Goal: Obtain resource: Obtain resource

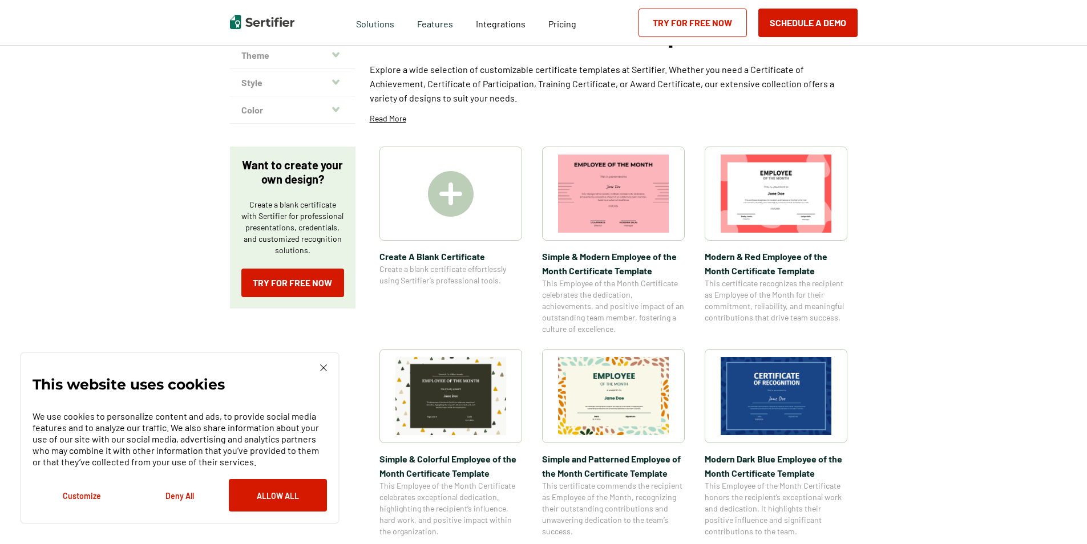
scroll to position [114, 0]
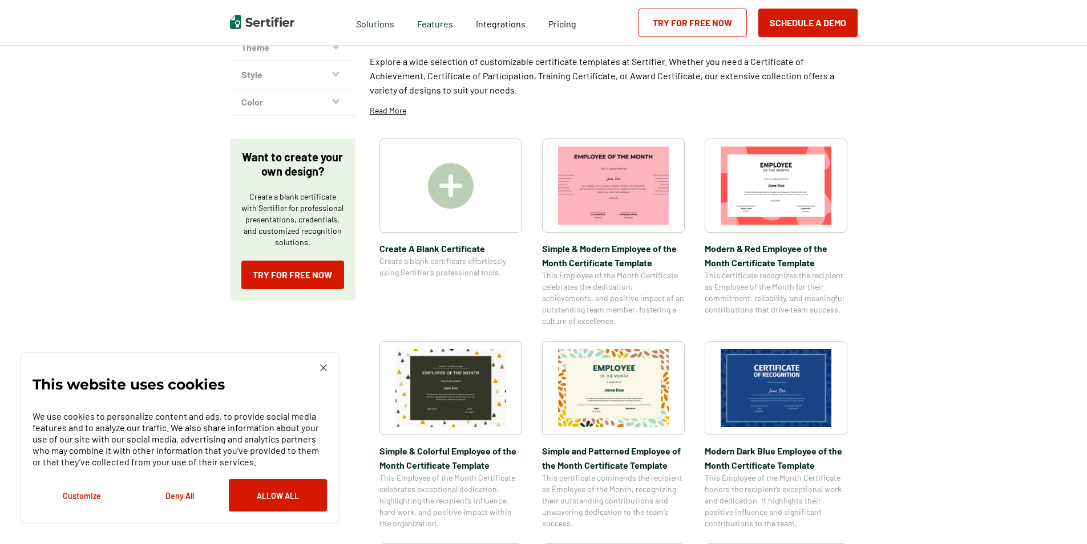
click at [325, 371] on img at bounding box center [323, 368] width 7 height 7
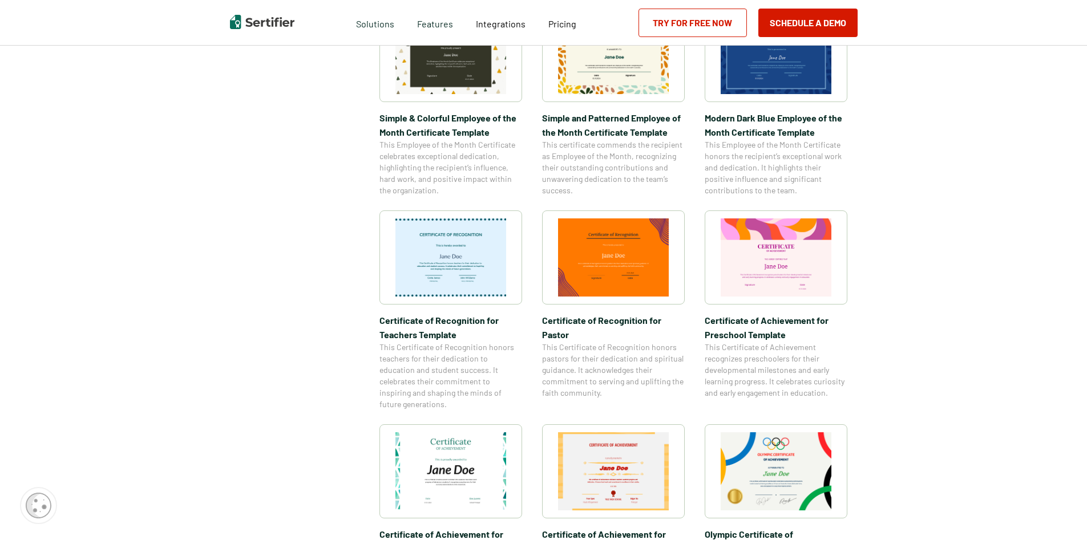
scroll to position [456, 0]
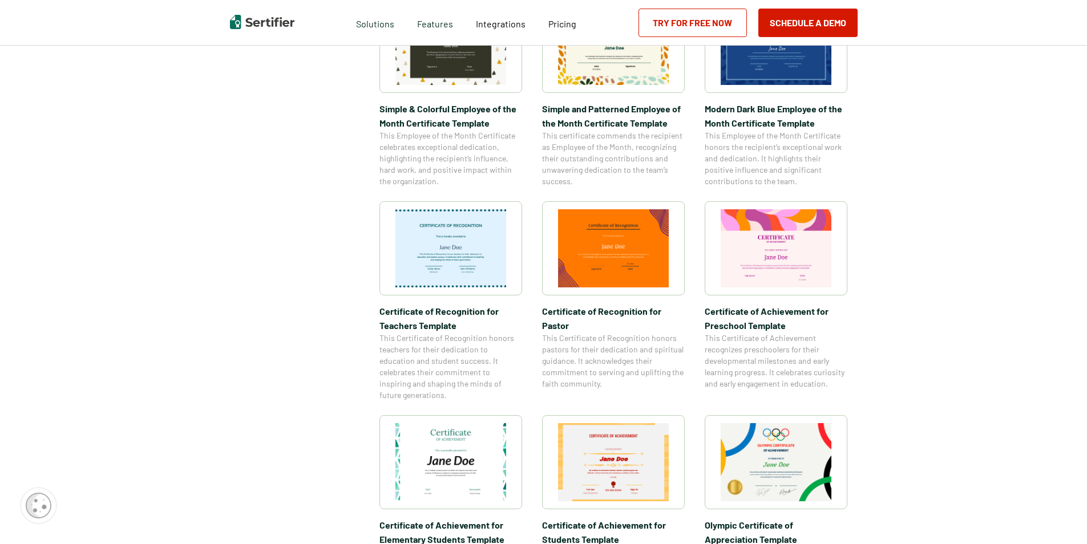
click at [453, 452] on img at bounding box center [450, 462] width 111 height 78
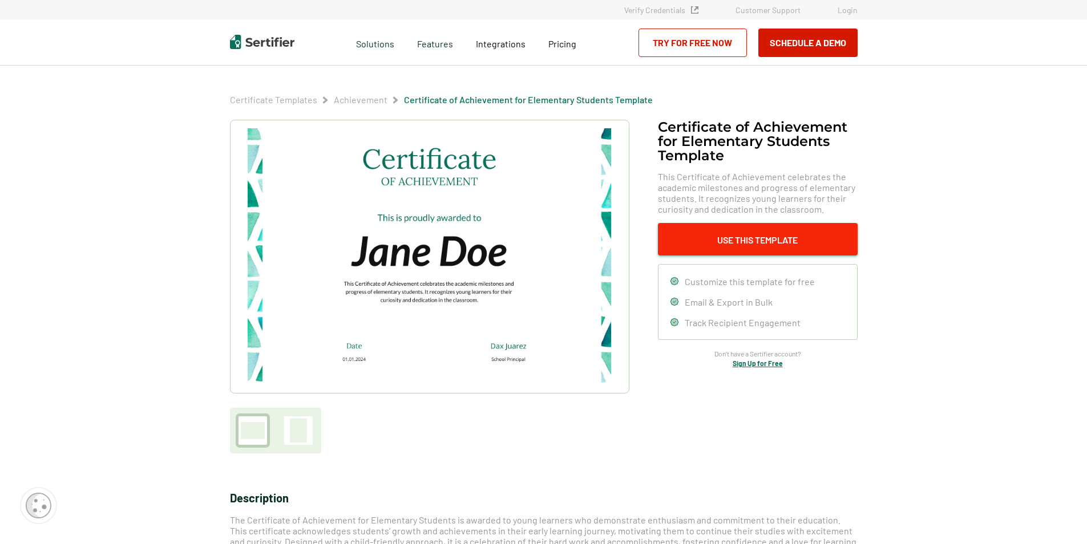
click at [730, 245] on button "Use This Template" at bounding box center [758, 239] width 200 height 33
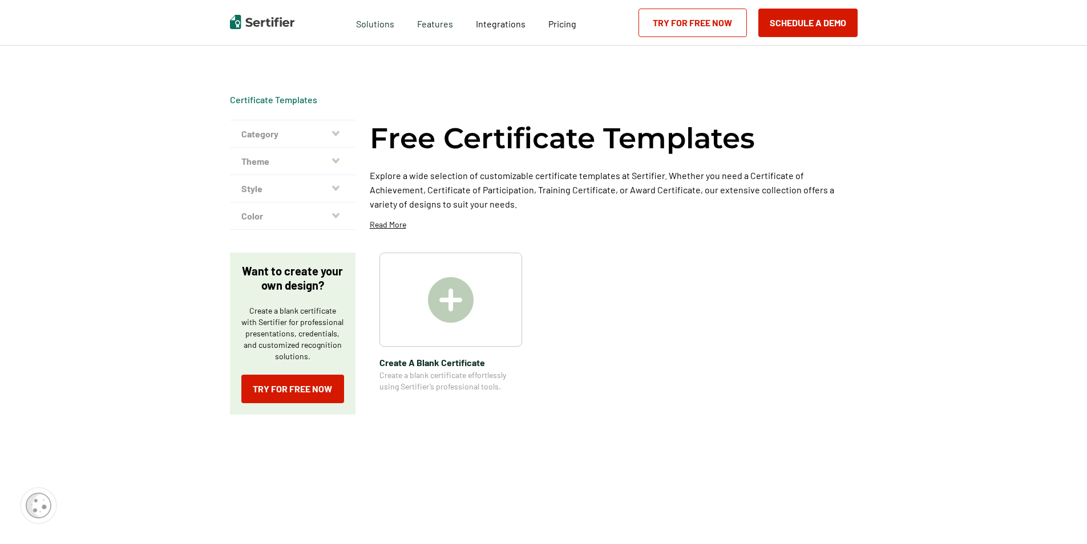
scroll to position [456, 0]
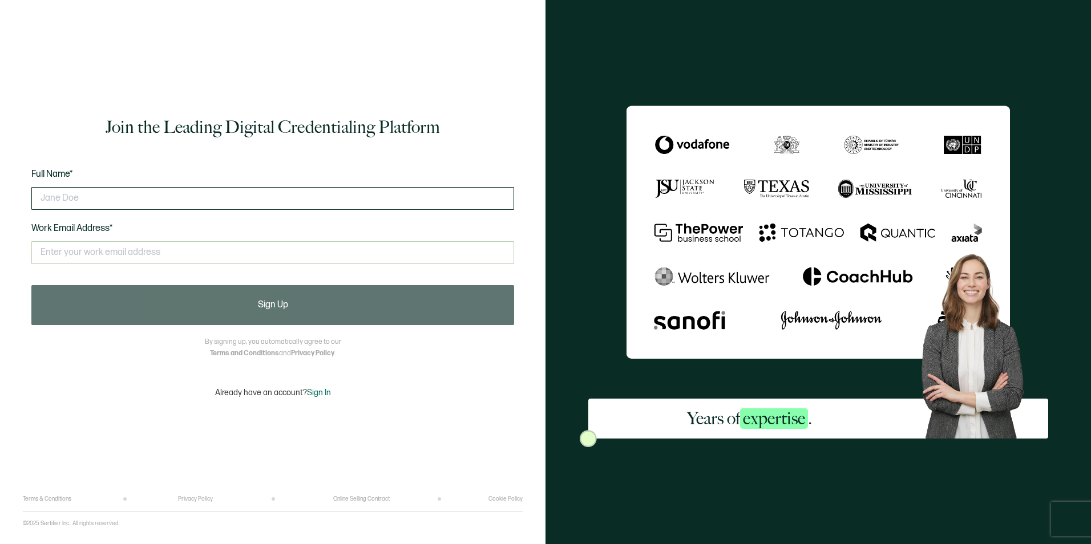
click at [284, 196] on input "text" at bounding box center [272, 198] width 483 height 23
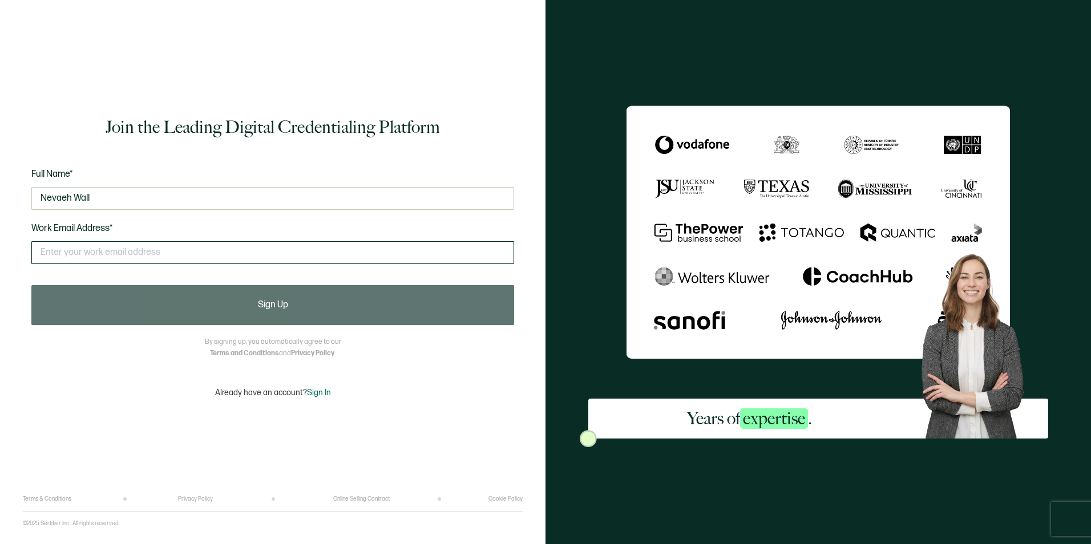
type input "Nevaeh Wall"
click at [337, 247] on input "text" at bounding box center [272, 252] width 483 height 23
type input "nevaehwall2006@gmail.com"
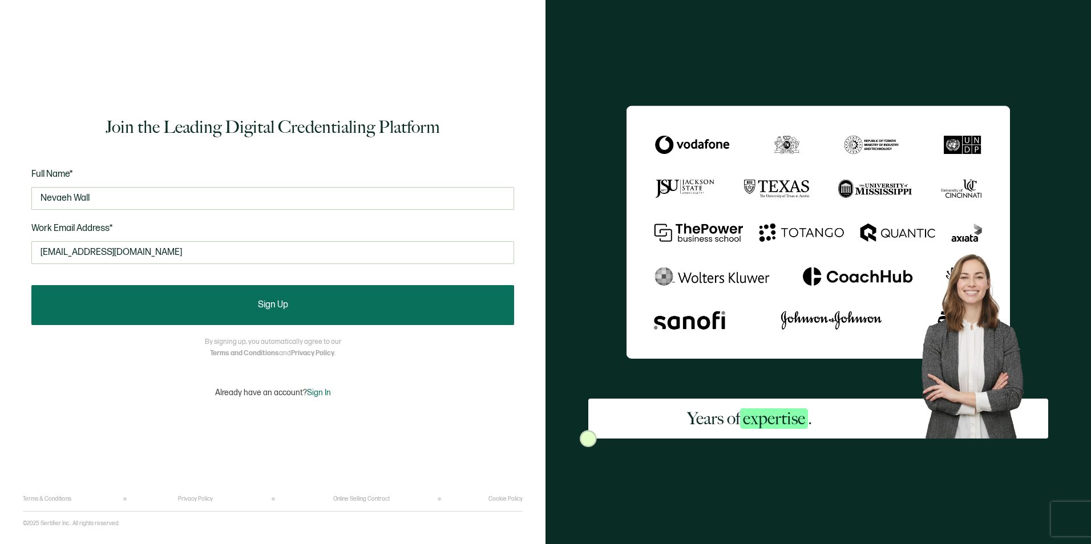
click at [196, 309] on button "Sign Up" at bounding box center [272, 305] width 483 height 40
